Goal: Information Seeking & Learning: Learn about a topic

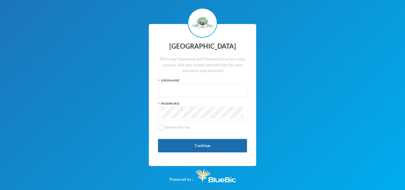
type input "glh23es30"
click at [182, 150] on button "Continue" at bounding box center [202, 145] width 89 height 13
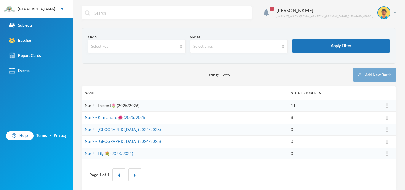
click at [107, 107] on link "Nur 2 - Everest🌷 (2025/2026)" at bounding box center [112, 105] width 55 height 5
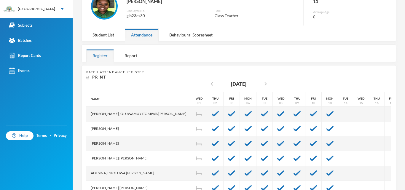
scroll to position [52, 0]
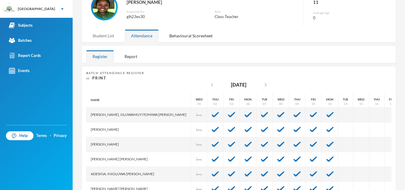
click at [104, 36] on div "Student List" at bounding box center [103, 35] width 34 height 13
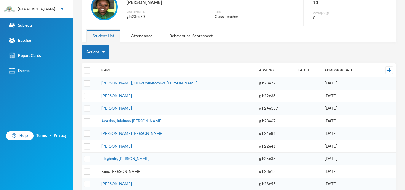
click at [121, 173] on link "King, [PERSON_NAME]" at bounding box center [121, 171] width 40 height 5
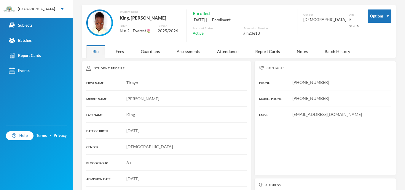
scroll to position [52, 0]
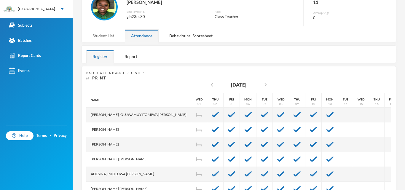
click at [109, 34] on div "Student List" at bounding box center [103, 35] width 34 height 13
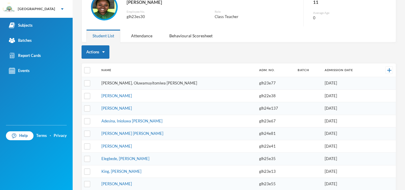
click at [127, 81] on link "[PERSON_NAME], Oluwamuyitomiwa [PERSON_NAME]" at bounding box center [149, 83] width 96 height 5
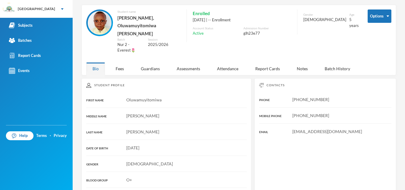
scroll to position [52, 0]
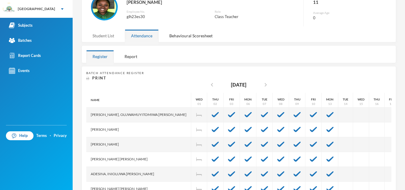
click at [103, 36] on div "Student List" at bounding box center [103, 35] width 34 height 13
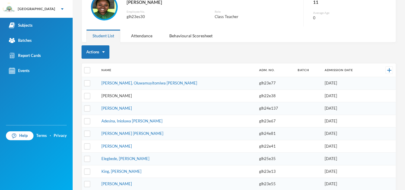
click at [125, 96] on link "[PERSON_NAME]" at bounding box center [116, 95] width 31 height 5
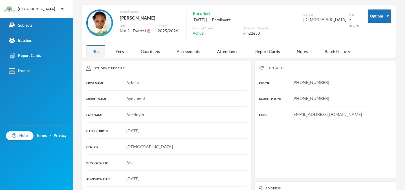
scroll to position [52, 0]
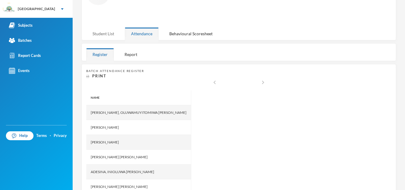
click at [103, 29] on div "Loading interface... Student List Attendance Behavioural Scoresheet" at bounding box center [238, 9] width 314 height 64
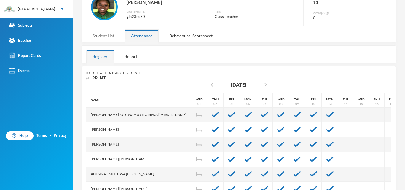
click at [108, 35] on div "Student List" at bounding box center [103, 35] width 34 height 13
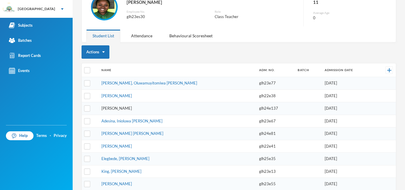
click at [129, 109] on link "[PERSON_NAME]" at bounding box center [116, 108] width 31 height 5
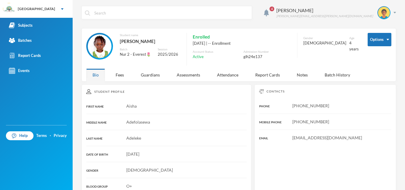
click at [146, 9] on input "text" at bounding box center [171, 12] width 155 height 13
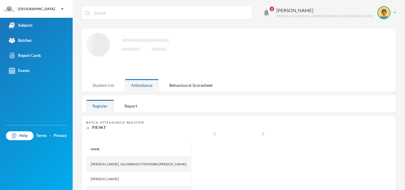
click at [96, 81] on div "Student List" at bounding box center [103, 85] width 34 height 13
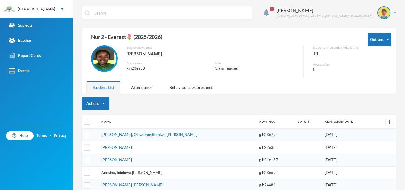
click at [115, 173] on link "Adesina, Inioluwa [PERSON_NAME]" at bounding box center [131, 172] width 61 height 5
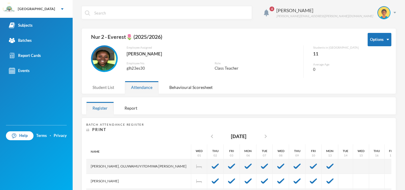
click at [102, 84] on div "Student List" at bounding box center [103, 87] width 34 height 13
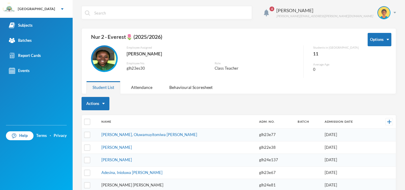
click at [125, 184] on link "[PERSON_NAME] [PERSON_NAME]" at bounding box center [132, 184] width 62 height 5
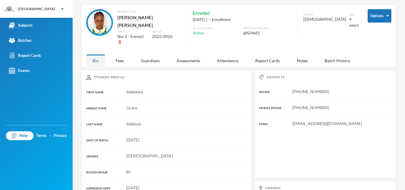
scroll to position [36, 0]
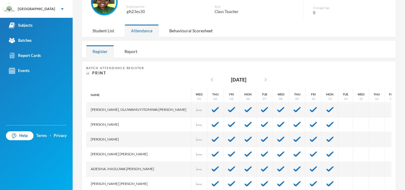
scroll to position [47, 0]
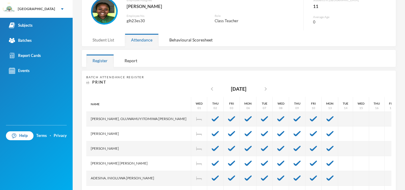
click at [99, 41] on div "Student List" at bounding box center [103, 39] width 34 height 13
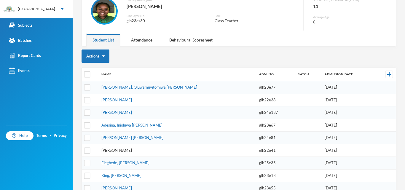
click at [118, 151] on link "[PERSON_NAME]" at bounding box center [116, 150] width 31 height 5
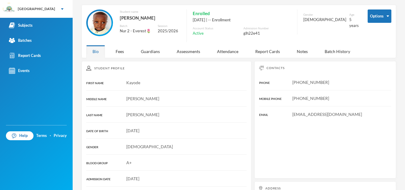
scroll to position [47, 0]
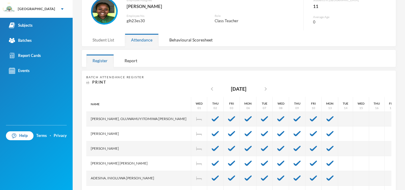
click at [108, 37] on div "Student List" at bounding box center [103, 39] width 34 height 13
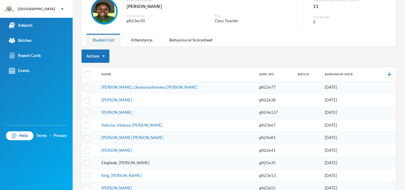
click at [126, 164] on link "Elegbede, [PERSON_NAME]" at bounding box center [125, 162] width 48 height 5
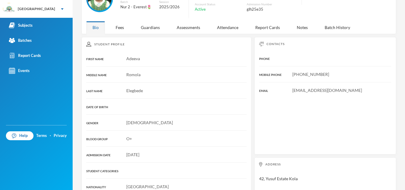
scroll to position [59, 0]
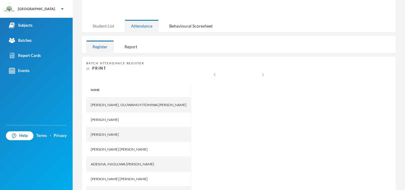
click at [107, 31] on div "Student List" at bounding box center [103, 26] width 34 height 13
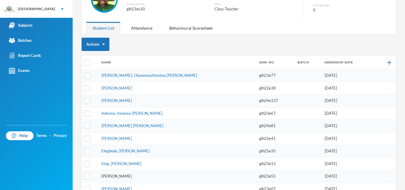
click at [118, 175] on link "[PERSON_NAME]" at bounding box center [116, 176] width 31 height 5
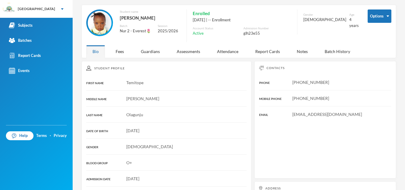
scroll to position [59, 0]
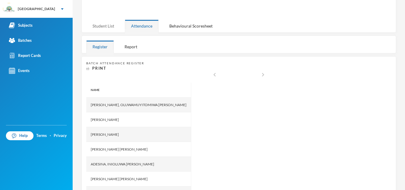
click at [91, 24] on div "Student List" at bounding box center [103, 26] width 34 height 13
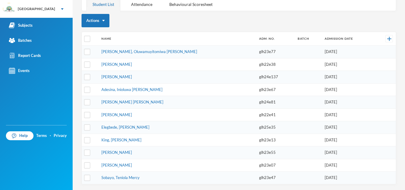
scroll to position [83, 0]
click at [118, 165] on link "[PERSON_NAME]" at bounding box center [116, 164] width 31 height 5
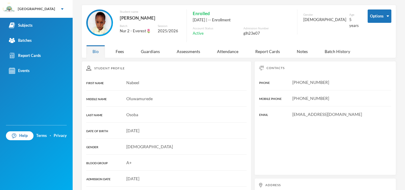
scroll to position [83, 0]
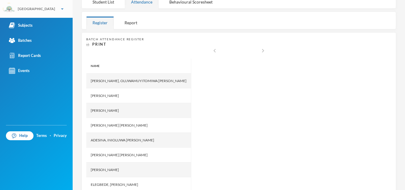
scroll to position [83, 0]
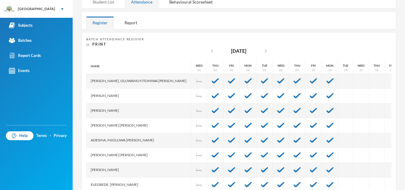
click at [109, 2] on div "Student List" at bounding box center [103, 2] width 34 height 13
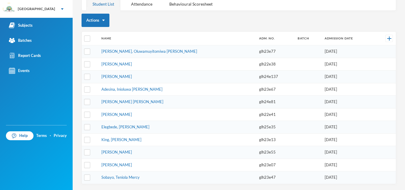
scroll to position [83, 0]
click at [125, 177] on link "Sobayo, Teniola Mercy" at bounding box center [120, 177] width 38 height 5
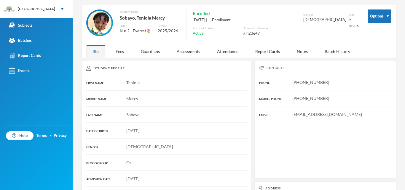
scroll to position [83, 0]
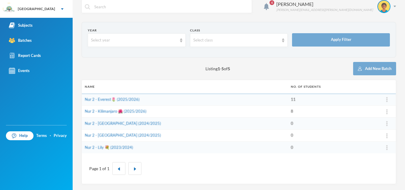
scroll to position [6, 0]
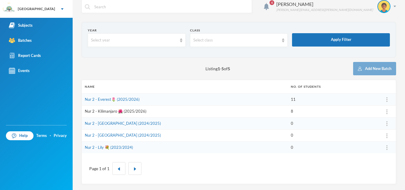
click at [100, 111] on link "Nur 2 - Kilimanjaro 🌺 (2025/2026)" at bounding box center [116, 111] width 62 height 5
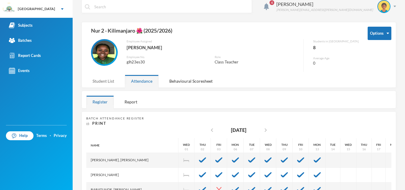
click at [108, 80] on div "Student List" at bounding box center [103, 81] width 34 height 13
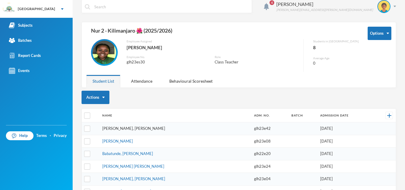
click at [116, 126] on link "[PERSON_NAME], [PERSON_NAME]" at bounding box center [133, 128] width 63 height 5
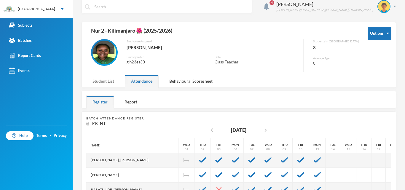
click at [100, 79] on div "Student List" at bounding box center [103, 81] width 34 height 13
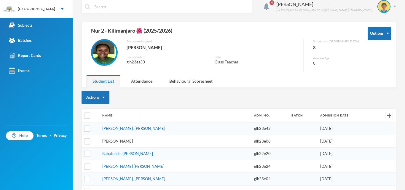
click at [119, 143] on link "[PERSON_NAME]" at bounding box center [117, 141] width 31 height 5
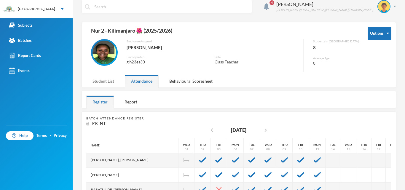
click at [105, 76] on div "Student List" at bounding box center [103, 81] width 34 height 13
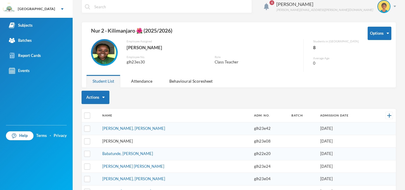
click at [130, 142] on link "[PERSON_NAME]" at bounding box center [117, 141] width 31 height 5
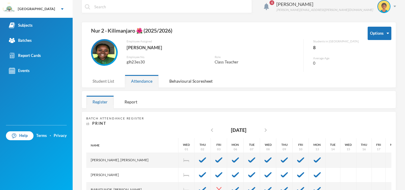
click at [106, 84] on div "Student List" at bounding box center [103, 81] width 34 height 13
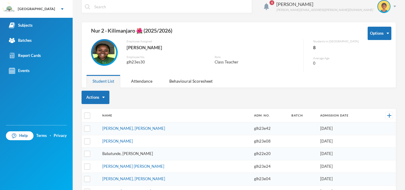
click at [118, 153] on link "Babatunde, [PERSON_NAME]" at bounding box center [127, 153] width 51 height 5
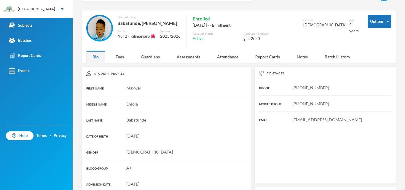
scroll to position [30, 0]
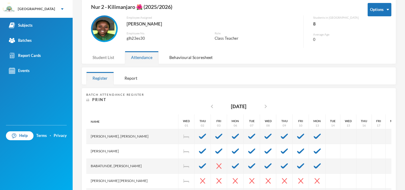
click at [104, 55] on div "Student List" at bounding box center [103, 57] width 34 height 13
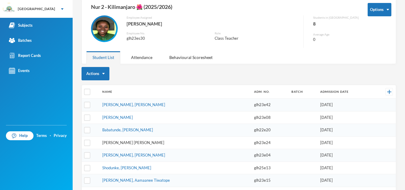
click at [121, 142] on link "[PERSON_NAME] [PERSON_NAME]" at bounding box center [133, 142] width 62 height 5
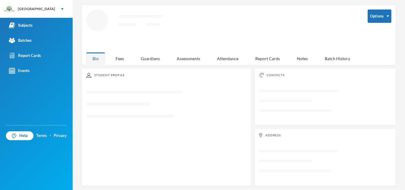
scroll to position [30, 0]
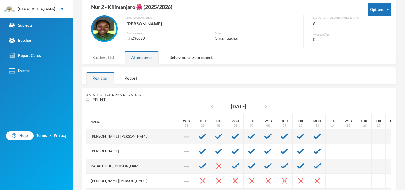
click at [98, 56] on div "Student List" at bounding box center [103, 57] width 34 height 13
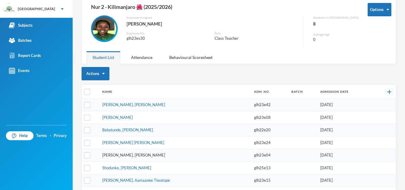
click at [115, 156] on link "[PERSON_NAME], [PERSON_NAME]" at bounding box center [133, 155] width 63 height 5
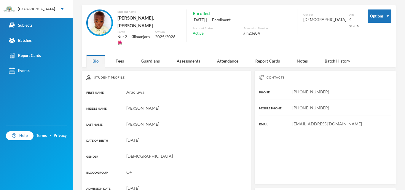
scroll to position [30, 0]
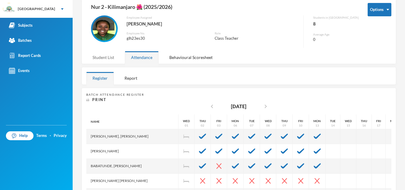
click at [102, 58] on div "Student List" at bounding box center [103, 57] width 34 height 13
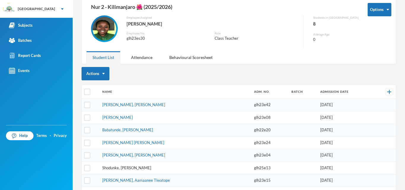
click at [118, 169] on link "Shodunke, [PERSON_NAME]" at bounding box center [126, 167] width 49 height 5
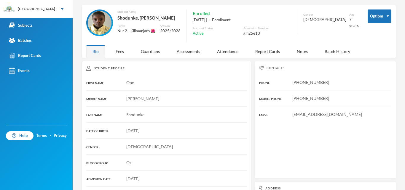
scroll to position [30, 0]
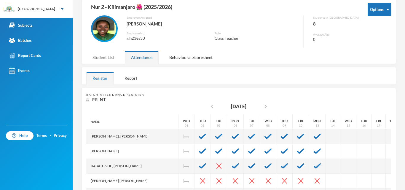
click at [94, 57] on div "Student List" at bounding box center [103, 57] width 34 height 13
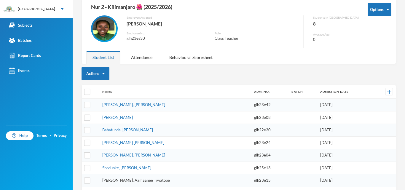
click at [120, 178] on link "[PERSON_NAME], Aamaanee Tiwatope" at bounding box center [136, 180] width 68 height 5
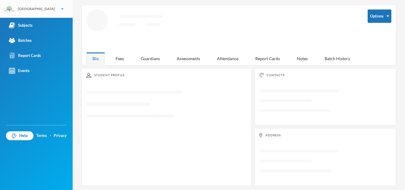
scroll to position [30, 0]
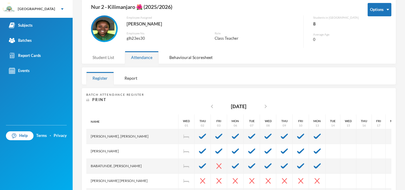
click at [101, 58] on div "Student List" at bounding box center [103, 57] width 34 height 13
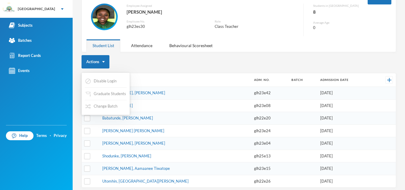
scroll to position [45, 0]
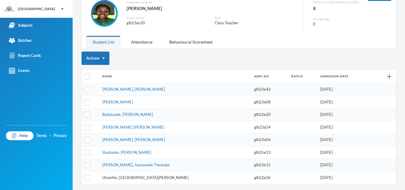
click at [118, 178] on link "Utomhin, [GEOGRAPHIC_DATA][PERSON_NAME]" at bounding box center [145, 177] width 86 height 5
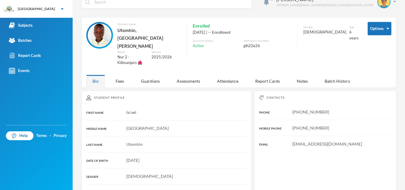
scroll to position [12, 0]
